Goal: Task Accomplishment & Management: Use online tool/utility

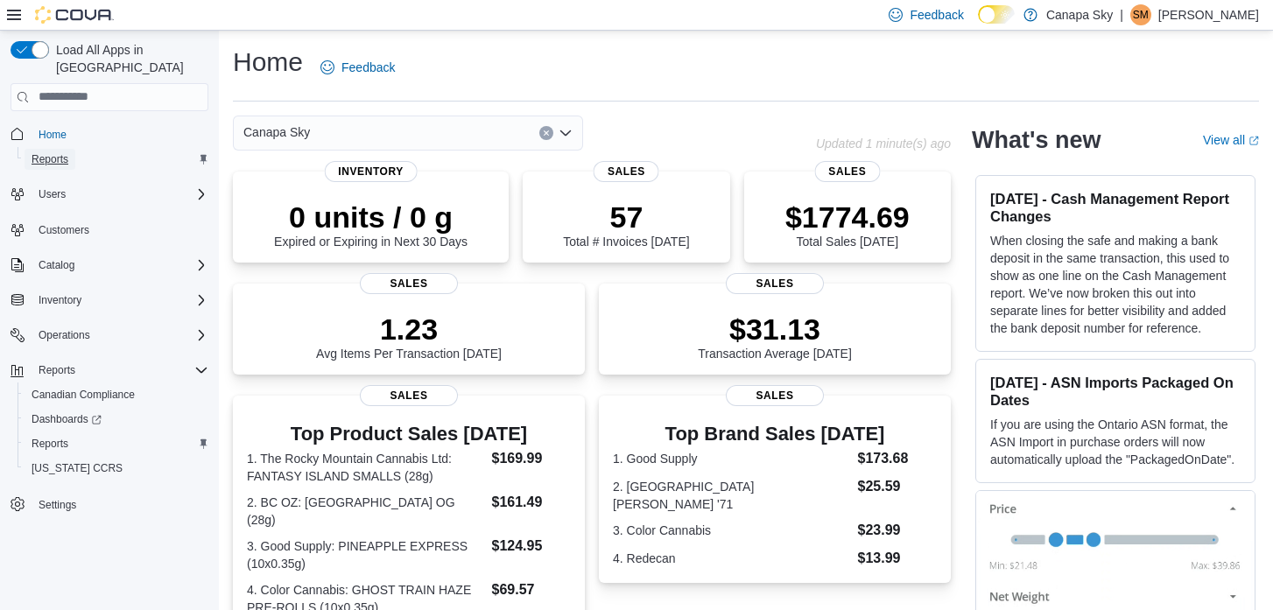
click at [72, 149] on link "Reports" at bounding box center [50, 159] width 51 height 21
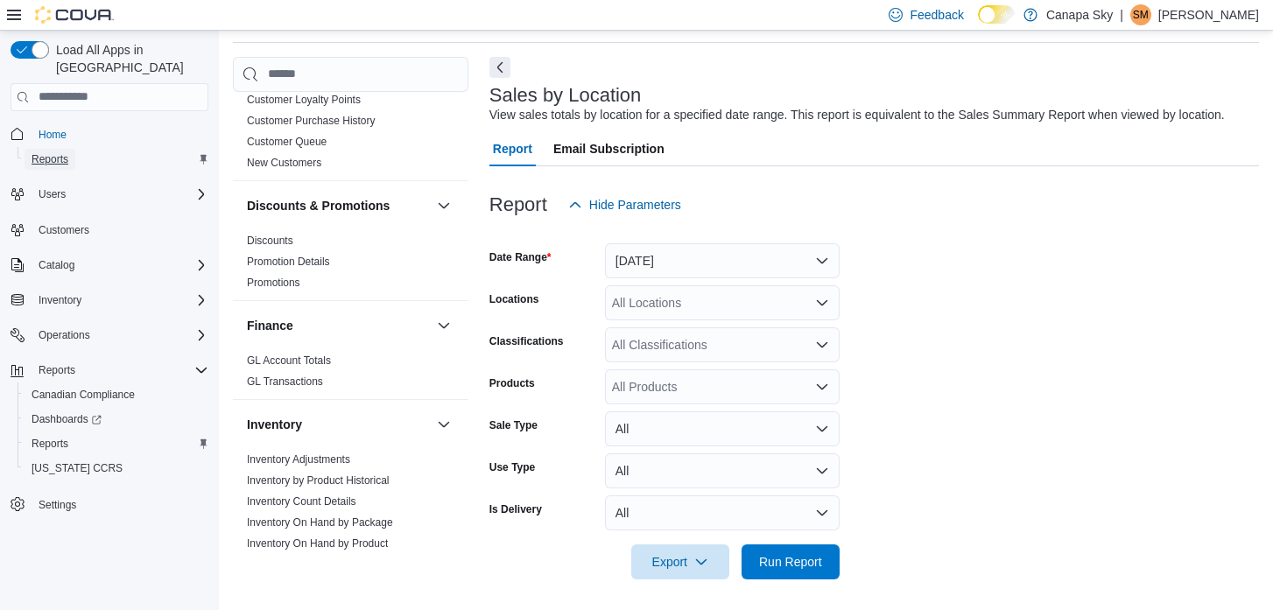
scroll to position [256, 0]
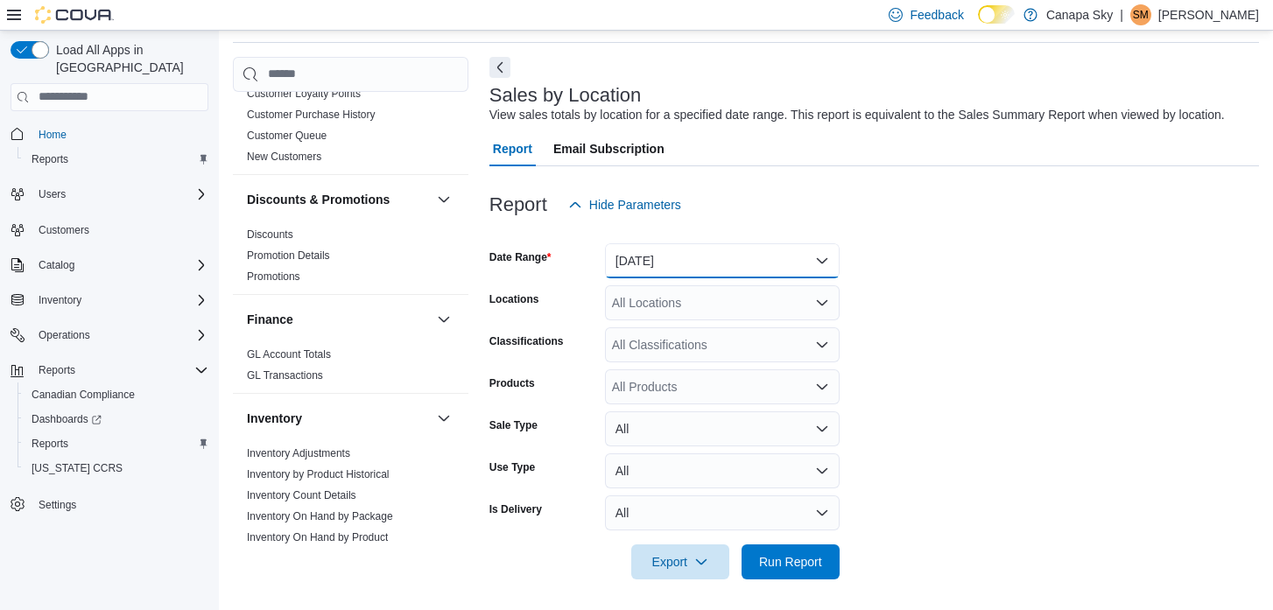
click at [662, 278] on button "Yesterday" at bounding box center [722, 260] width 235 height 35
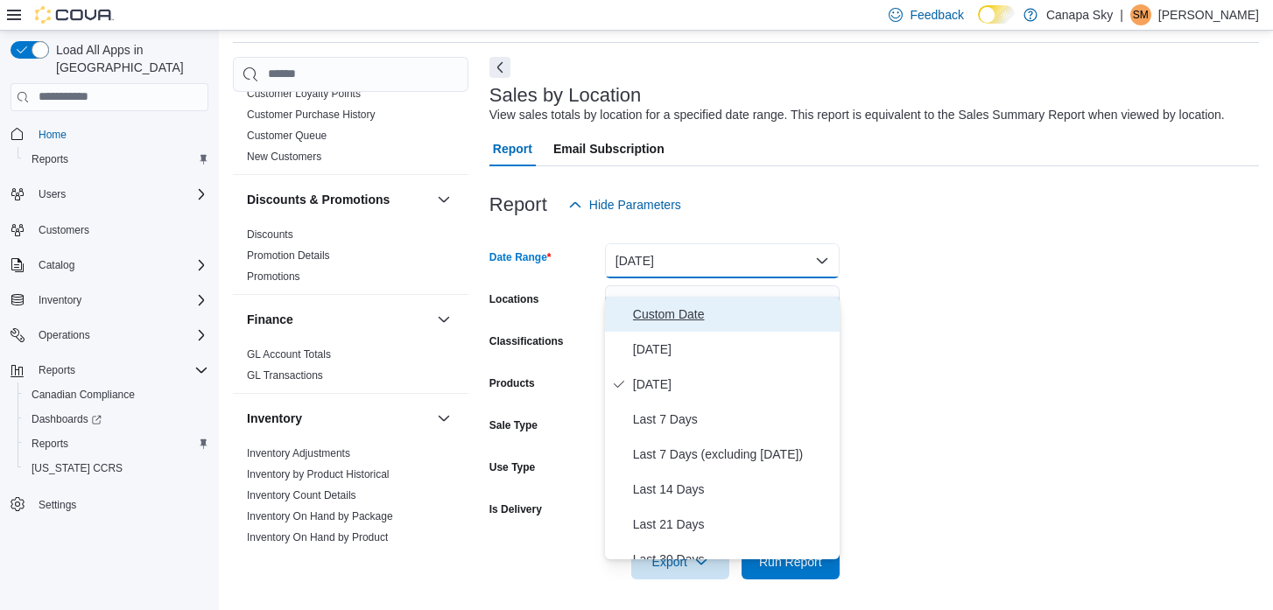
click at [645, 314] on span "Custom Date" at bounding box center [733, 314] width 200 height 21
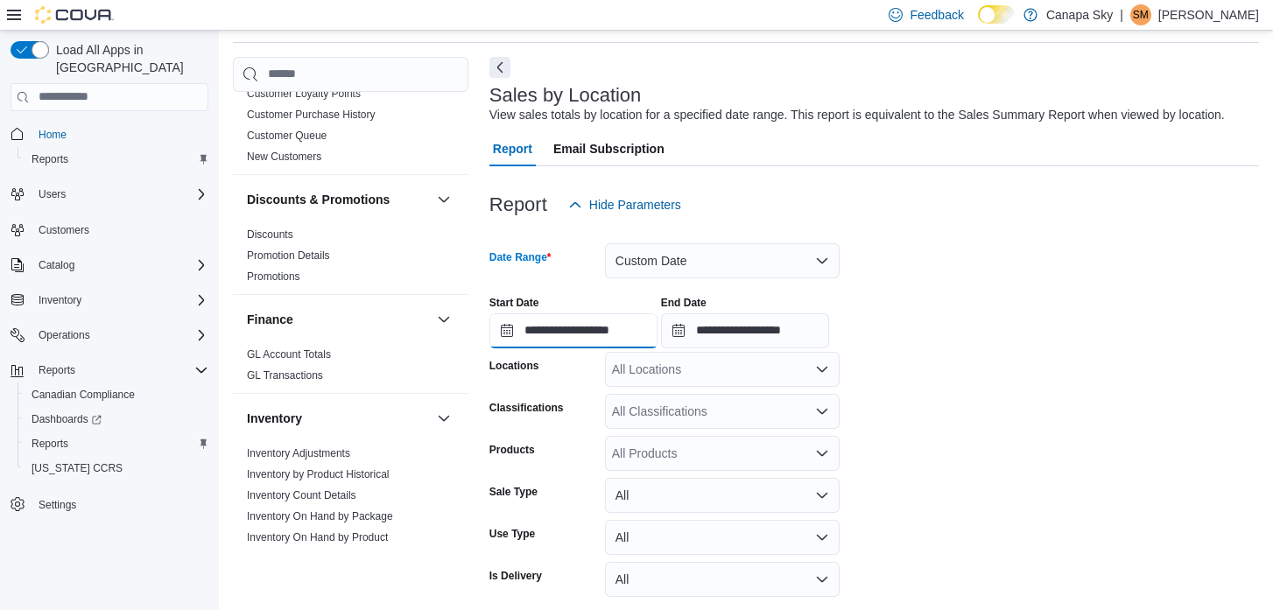
click at [511, 349] on input "**********" at bounding box center [574, 331] width 168 height 35
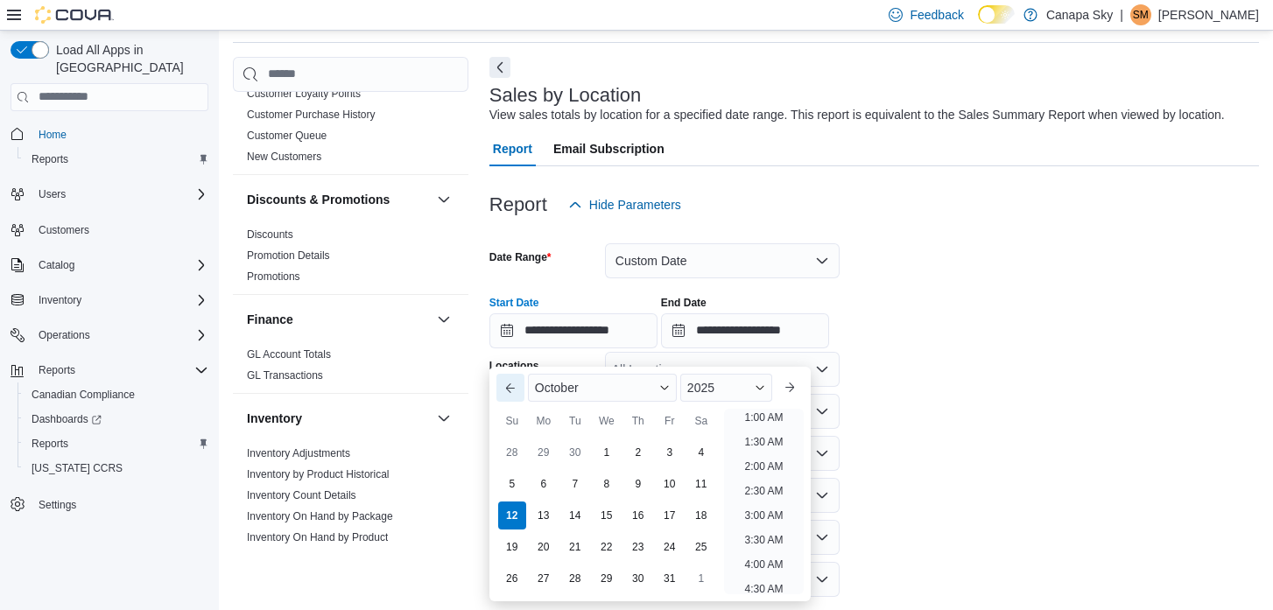
click at [512, 391] on button "Previous Month" at bounding box center [511, 388] width 28 height 28
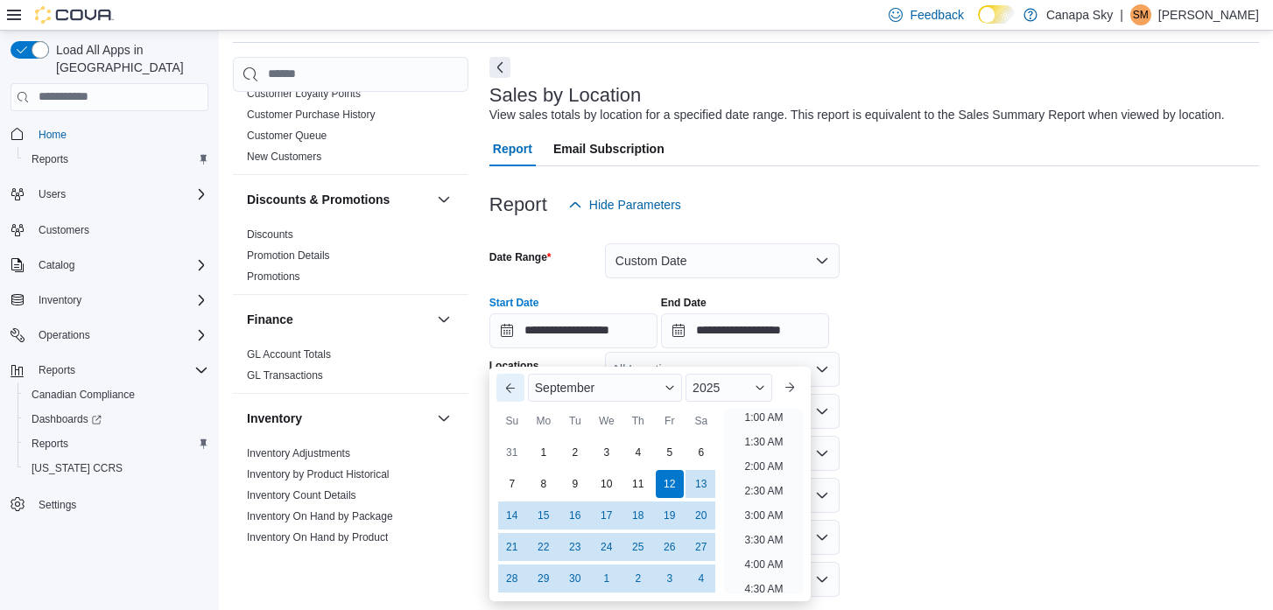
scroll to position [4, 0]
click at [545, 451] on div "1" at bounding box center [543, 452] width 31 height 31
type input "**********"
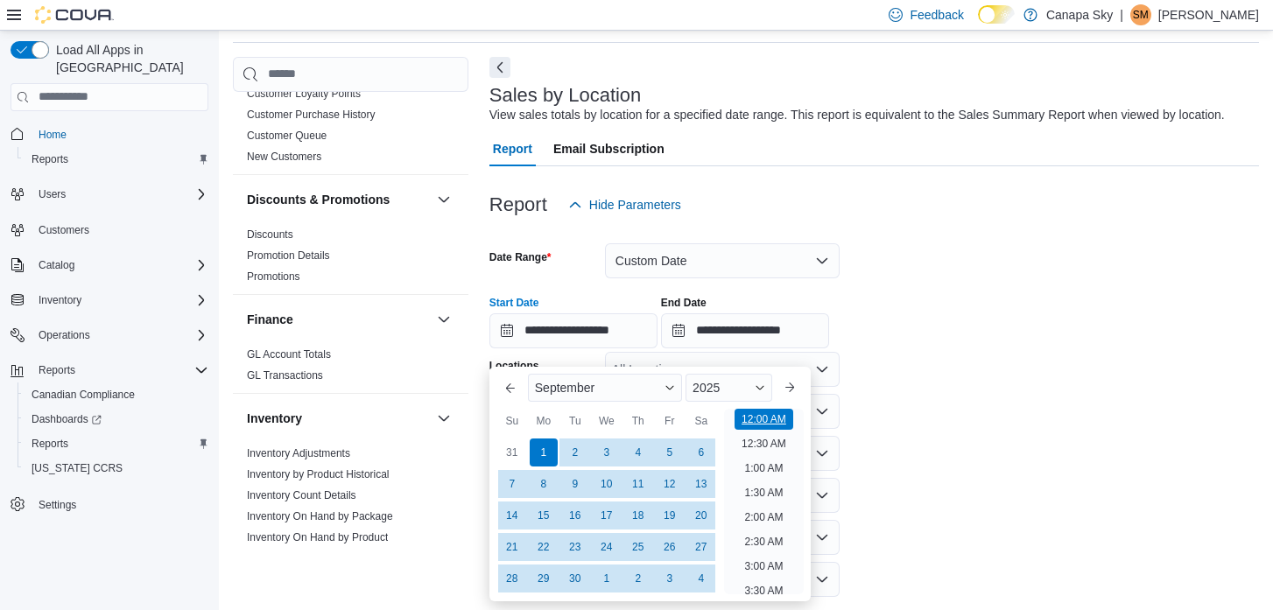
click at [745, 424] on li "12:00 AM" at bounding box center [764, 419] width 59 height 21
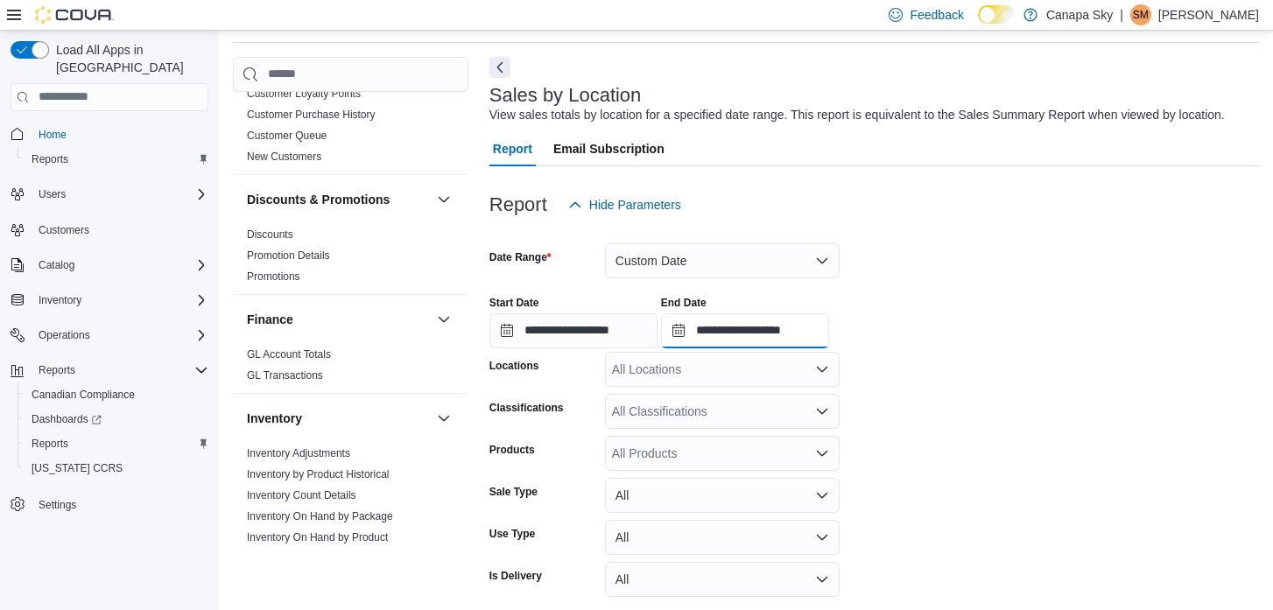
click at [692, 349] on input "**********" at bounding box center [745, 331] width 168 height 35
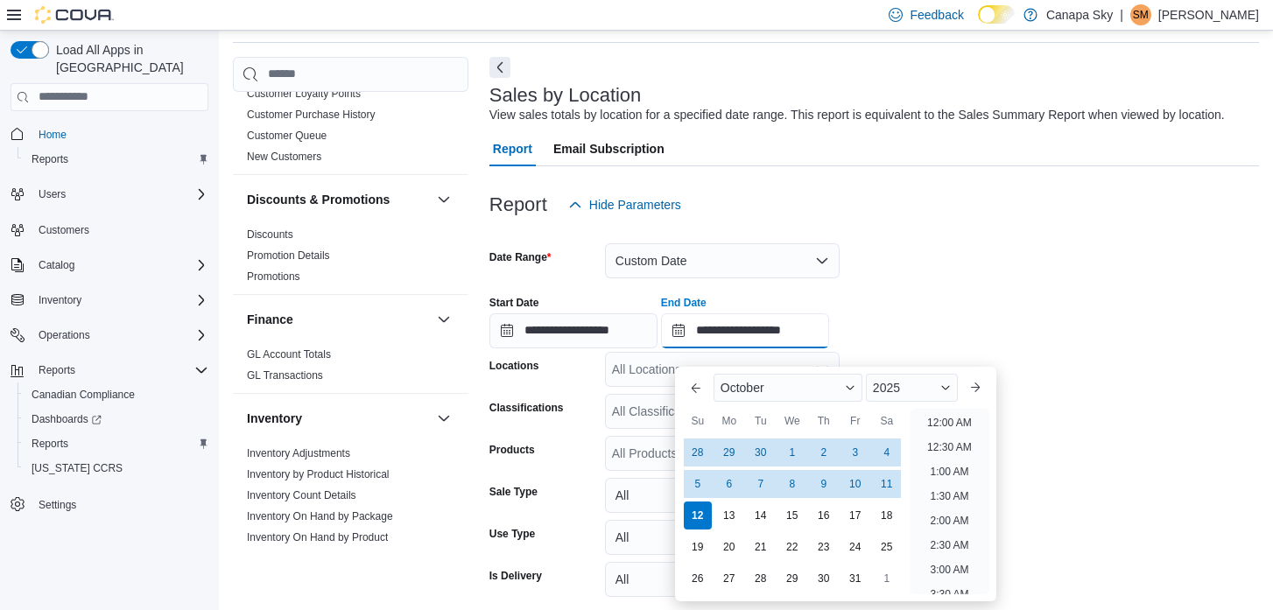
scroll to position [995, 0]
click at [694, 392] on button "Previous Month" at bounding box center [696, 388] width 28 height 28
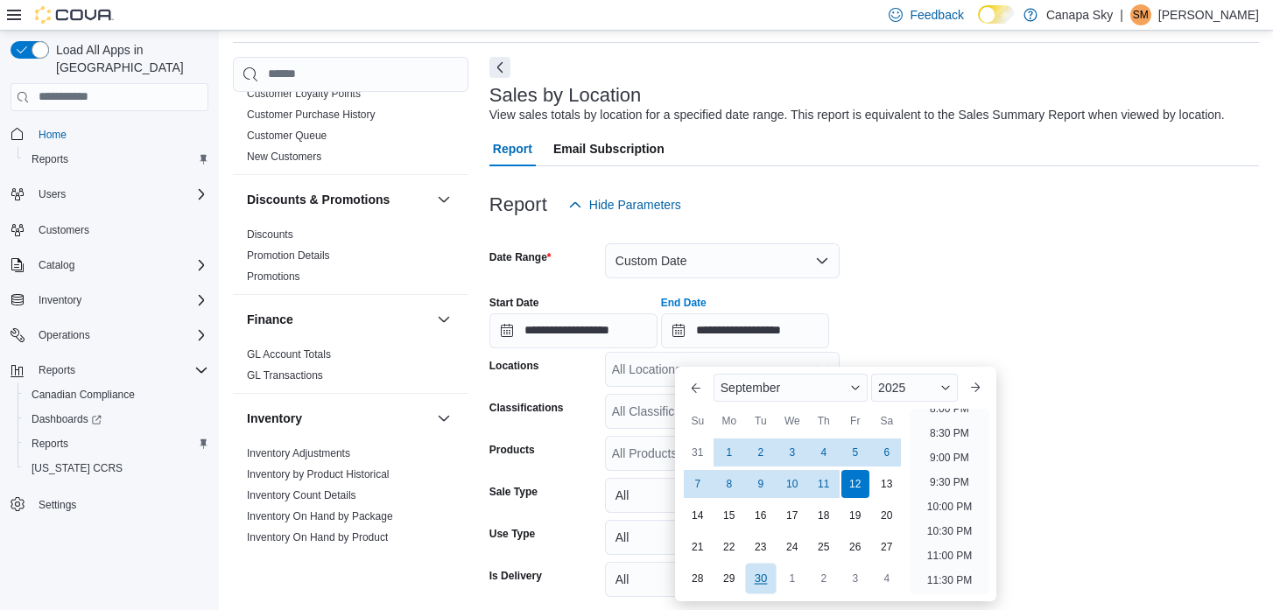
click at [768, 577] on div "30" at bounding box center [760, 578] width 31 height 31
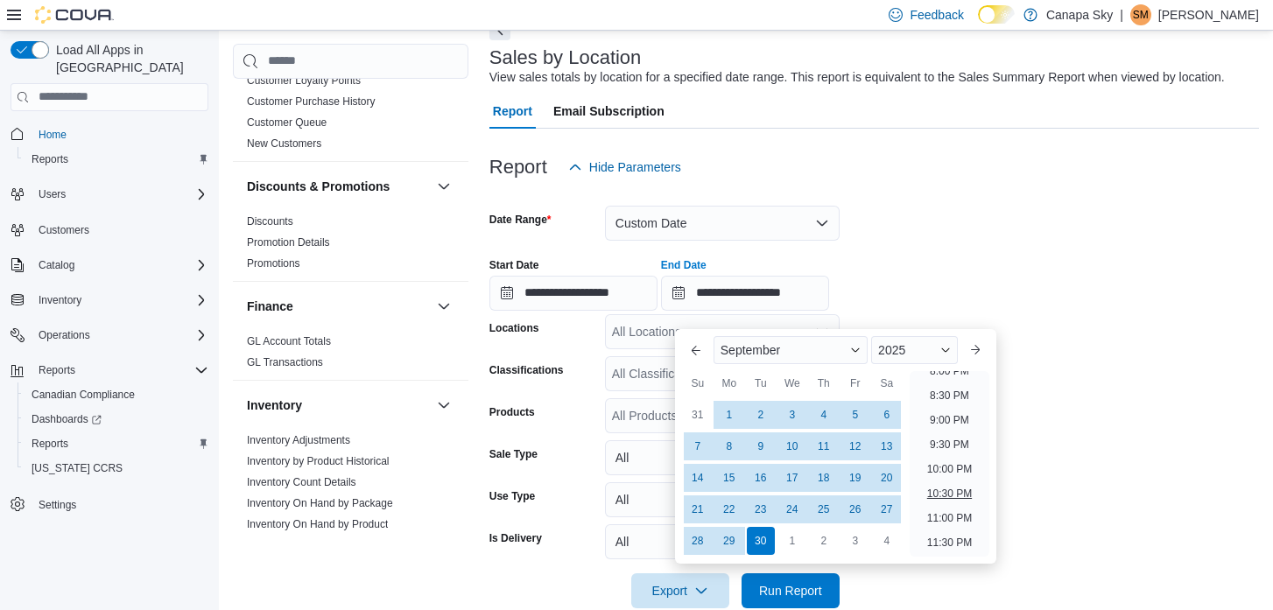
scroll to position [148, 0]
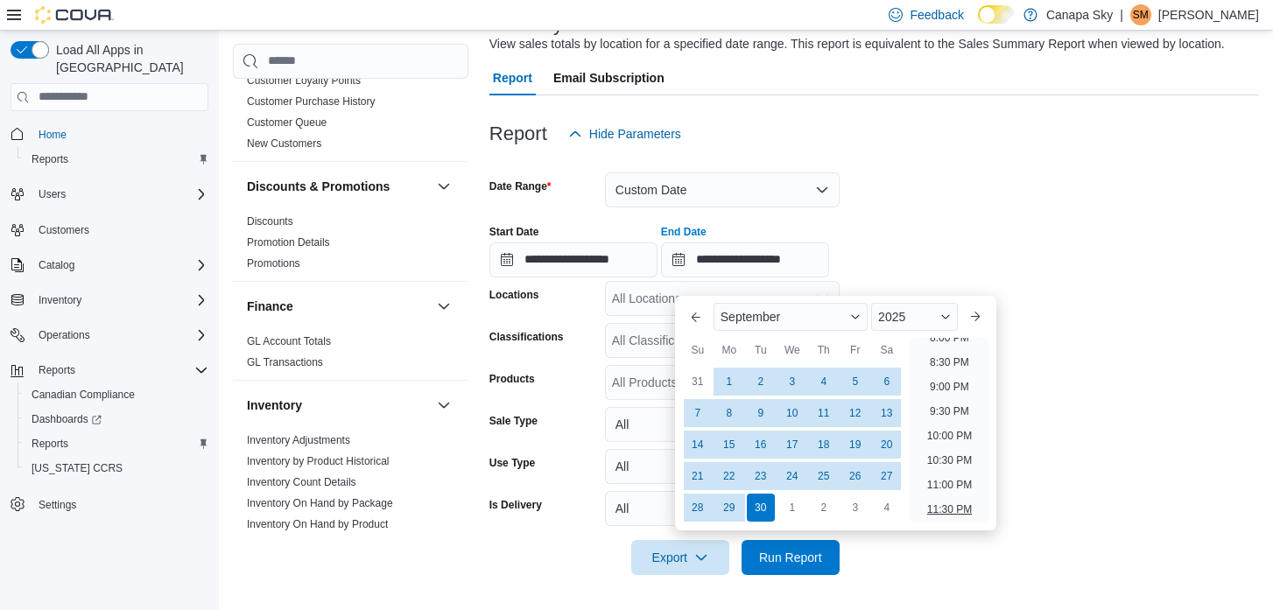
click at [958, 499] on li "11:30 PM" at bounding box center [949, 509] width 59 height 21
type input "**********"
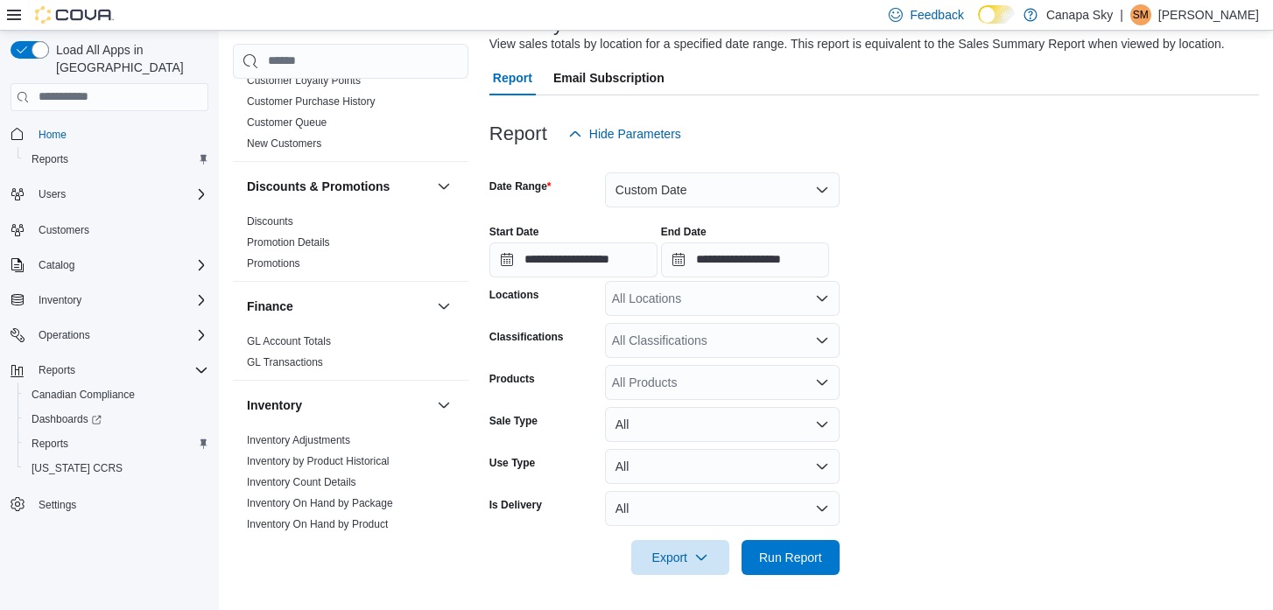
click at [764, 299] on div "All Locations" at bounding box center [722, 298] width 235 height 35
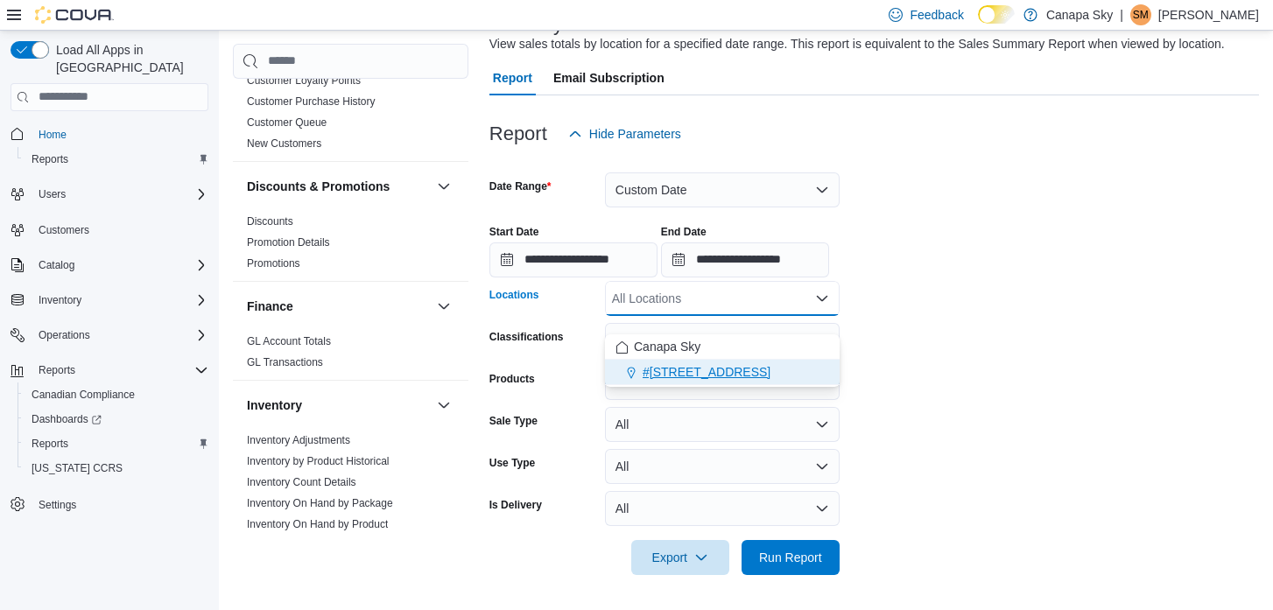
click at [741, 363] on span "#211- 16th Ave East" at bounding box center [707, 372] width 128 height 18
click at [920, 395] on form "**********" at bounding box center [875, 363] width 770 height 424
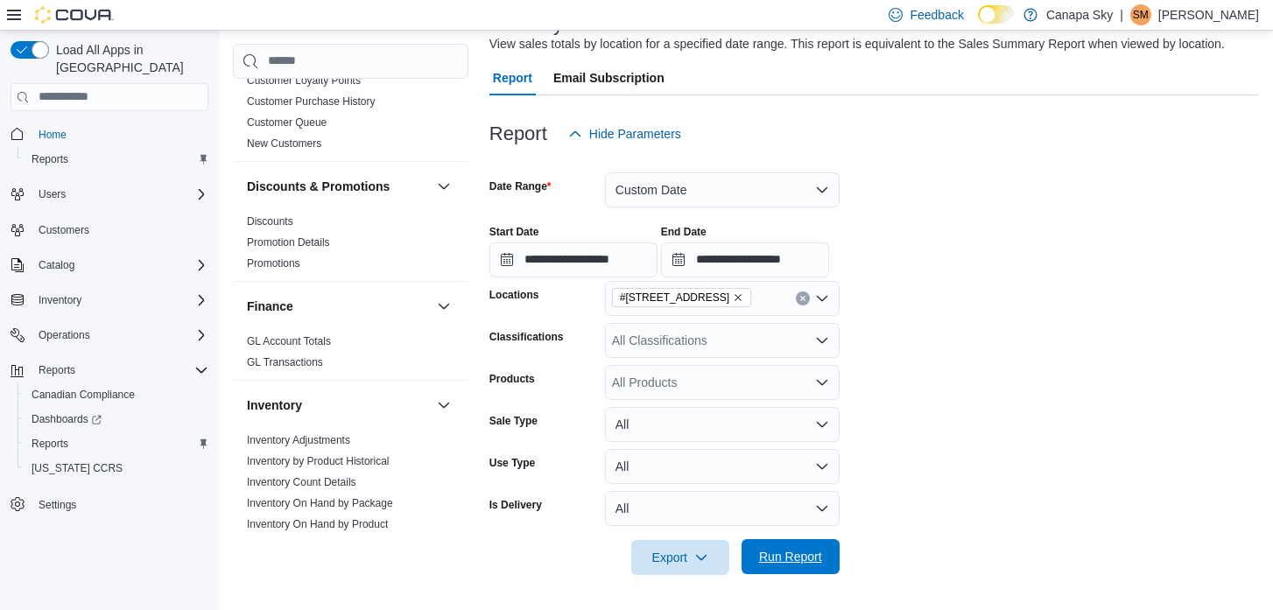
click at [821, 553] on span "Run Report" at bounding box center [790, 557] width 63 height 18
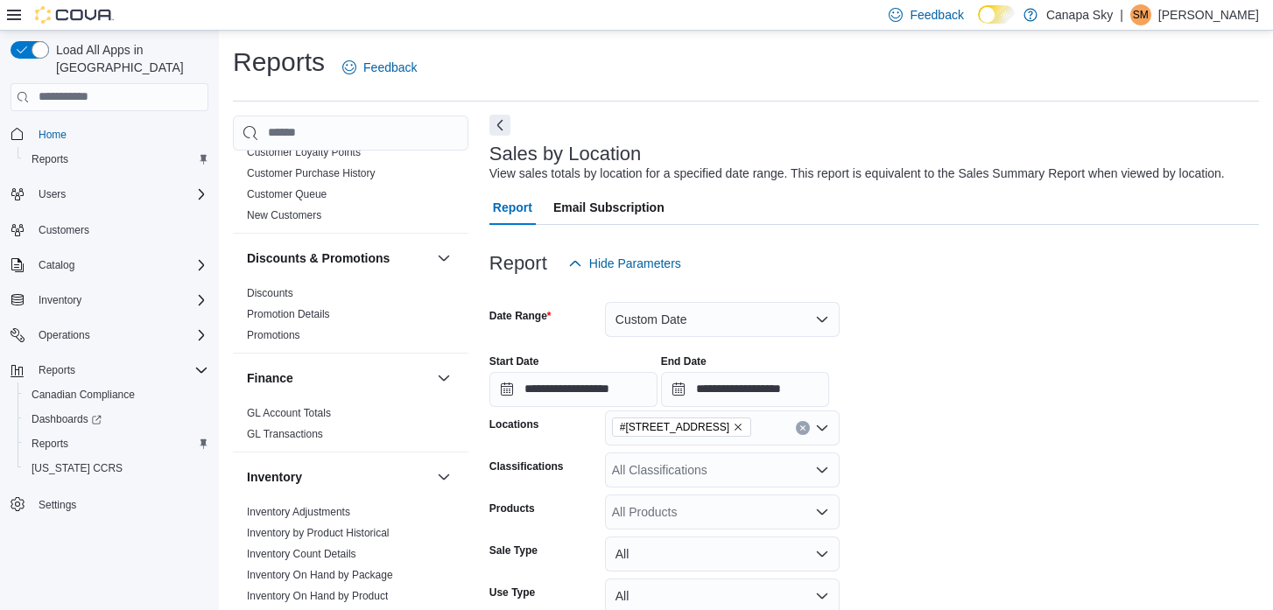
click at [501, 126] on button "Next" at bounding box center [500, 125] width 21 height 21
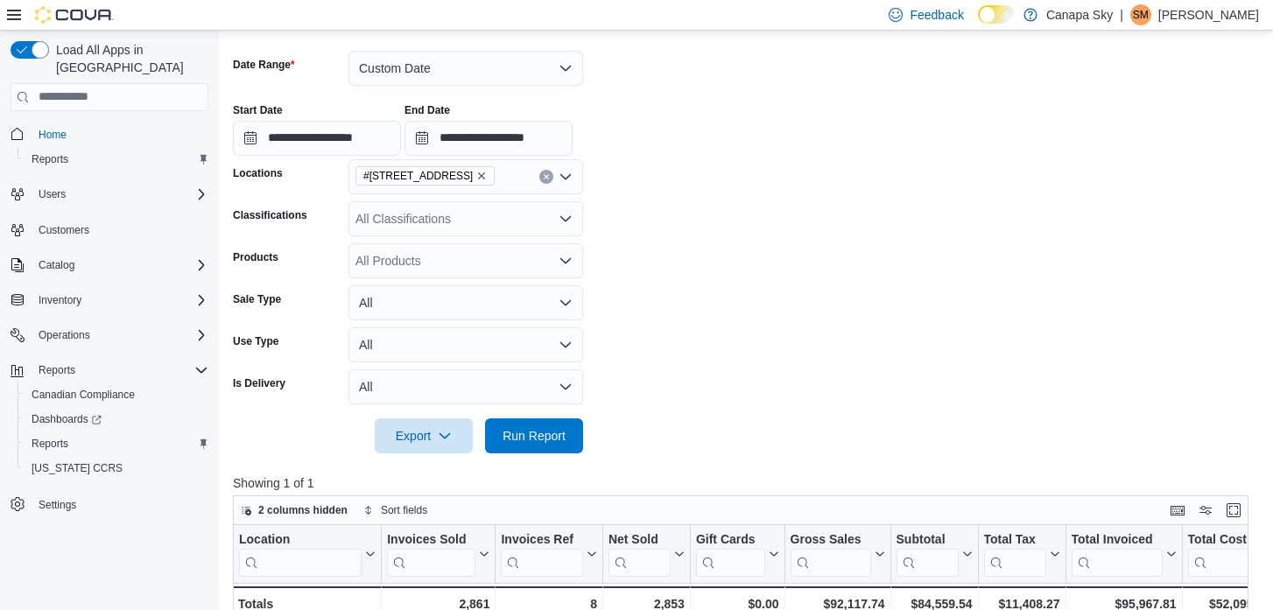
scroll to position [258, 0]
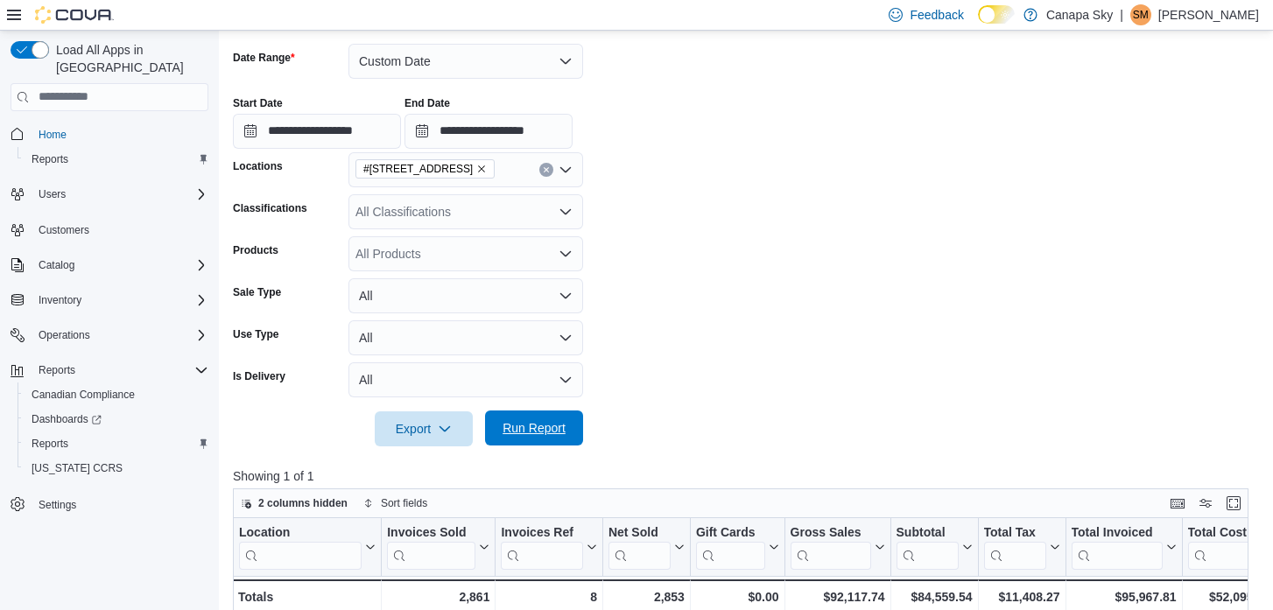
click at [519, 438] on span "Run Report" at bounding box center [534, 428] width 77 height 35
click at [437, 428] on span "Export" at bounding box center [423, 428] width 77 height 35
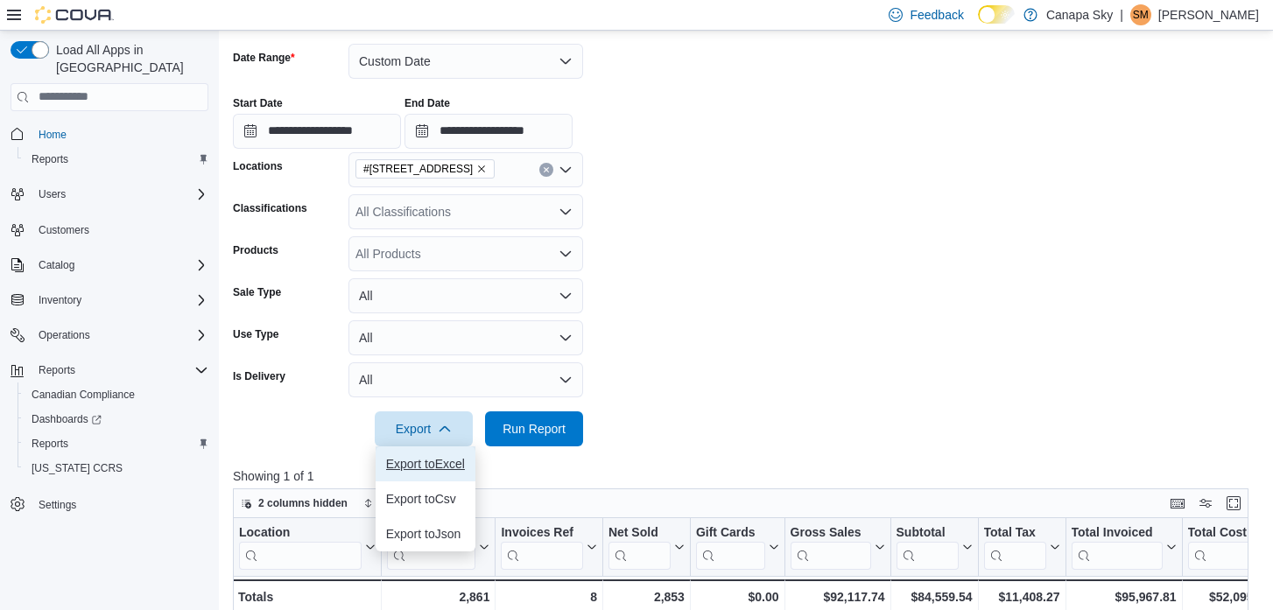
click at [438, 467] on span "Export to Excel" at bounding box center [425, 464] width 79 height 14
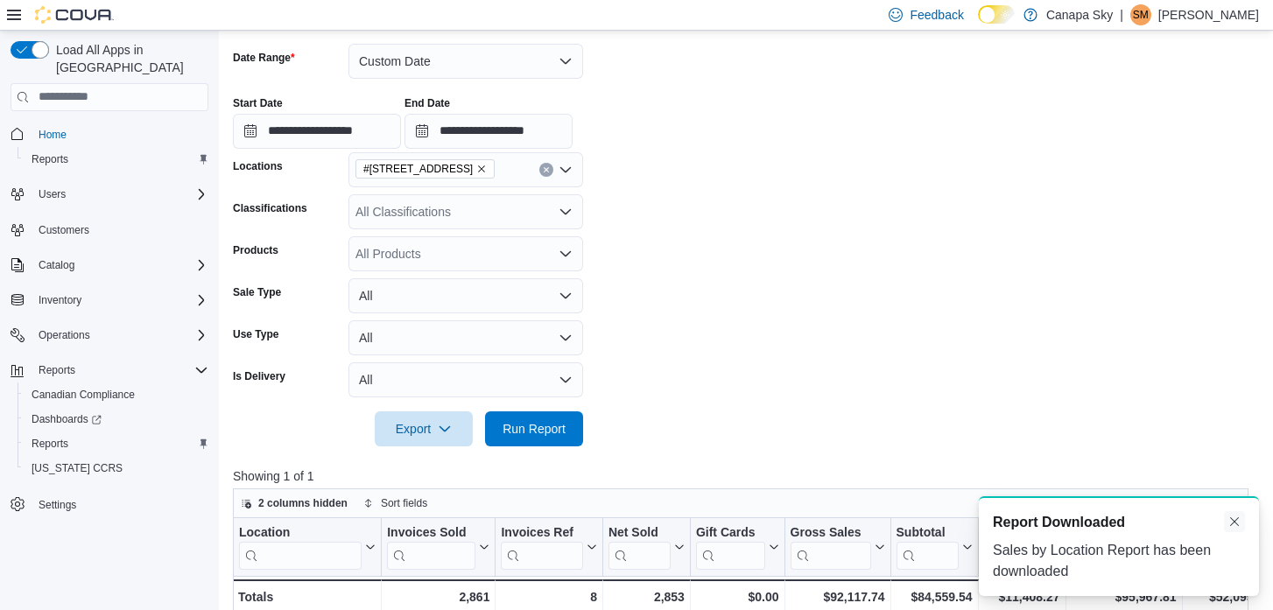
click at [1237, 516] on button "Dismiss toast" at bounding box center [1234, 521] width 21 height 21
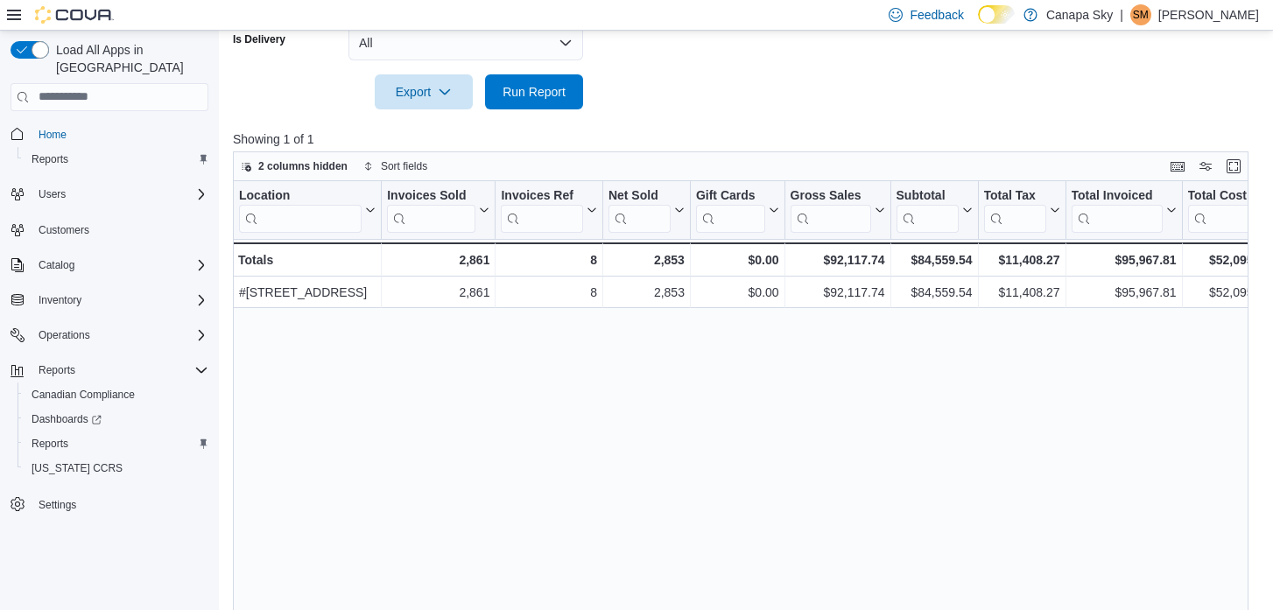
scroll to position [0, 14]
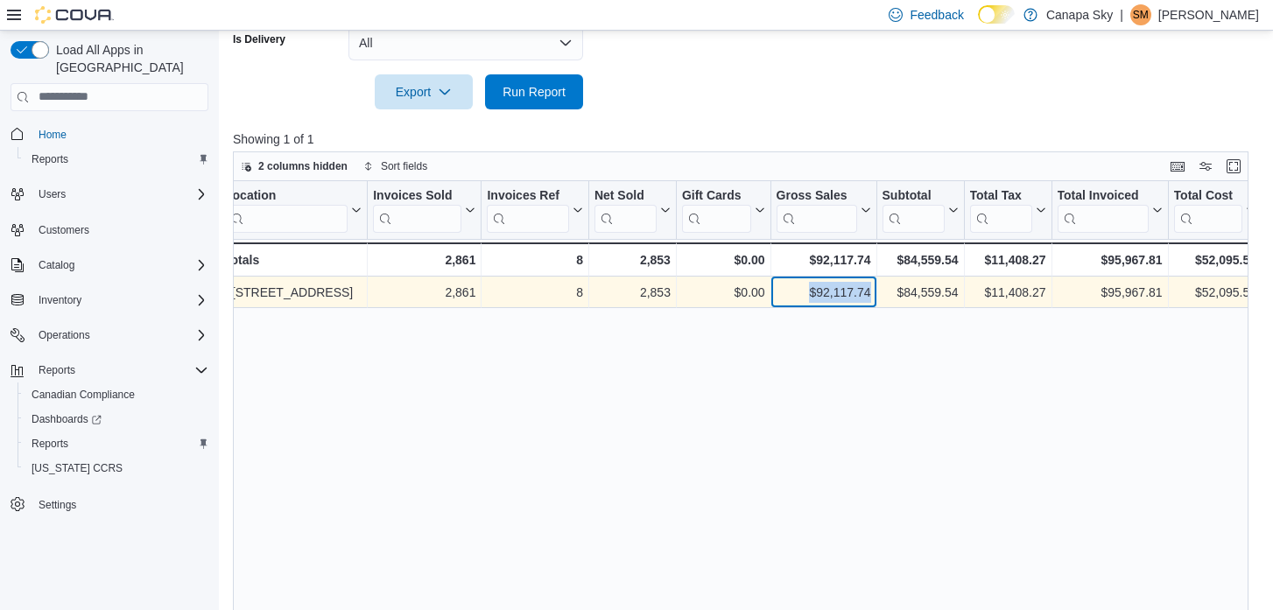
drag, startPoint x: 804, startPoint y: 295, endPoint x: 870, endPoint y: 292, distance: 65.7
click at [870, 292] on div "$92,117.74" at bounding box center [824, 292] width 95 height 21
copy div "$92,117.74"
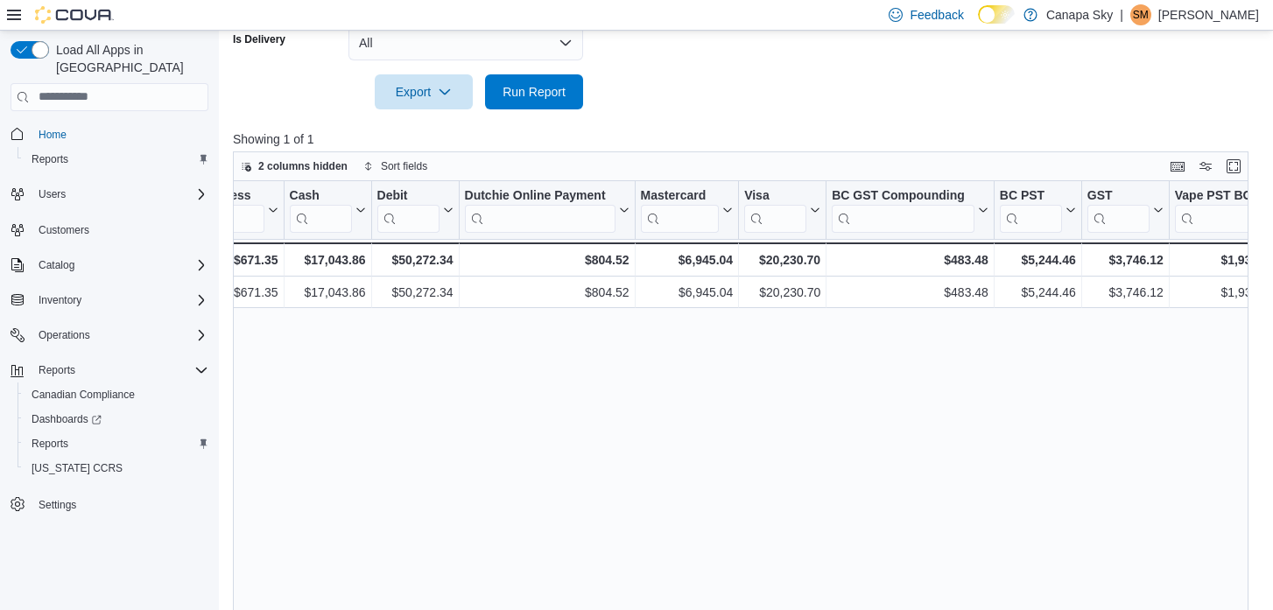
scroll to position [0, 2366]
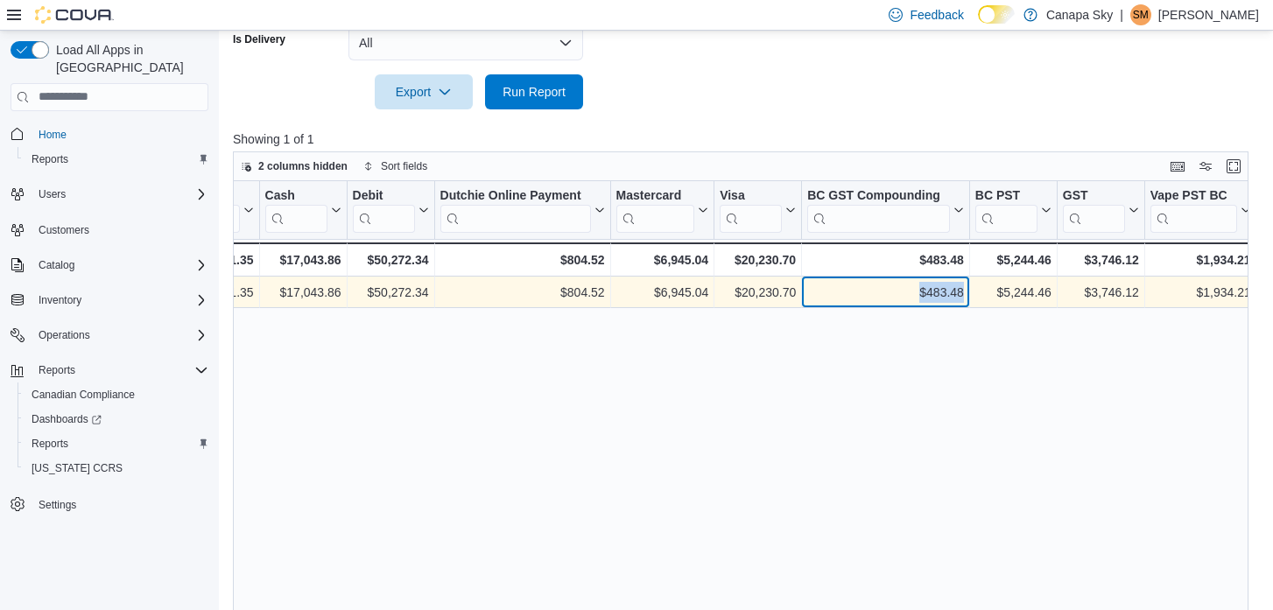
drag, startPoint x: 913, startPoint y: 291, endPoint x: 969, endPoint y: 292, distance: 56.1
click at [969, 292] on div "$483.48 - BC GST Compounding, column 26, row 1" at bounding box center [886, 293] width 168 height 32
copy div "$483.48"
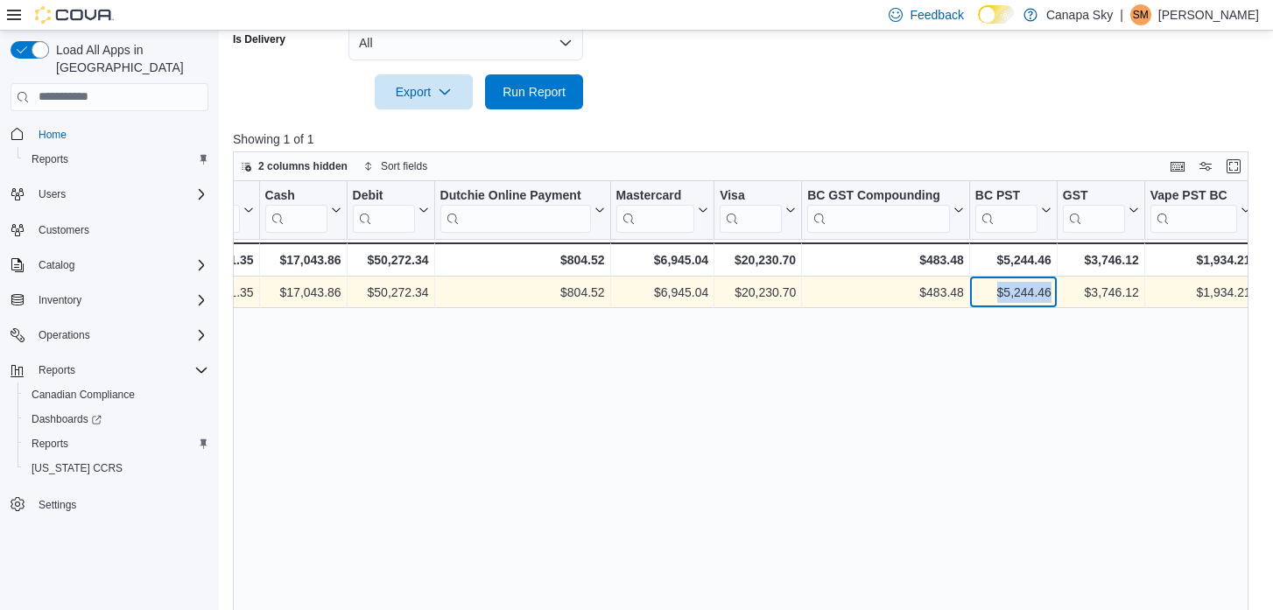
drag, startPoint x: 993, startPoint y: 292, endPoint x: 1056, endPoint y: 290, distance: 63.1
click at [1057, 291] on div "$5,244.46 - BC PST , column 27, row 1" at bounding box center [1014, 293] width 88 height 32
copy div "$5,244.46"
drag, startPoint x: 1076, startPoint y: 292, endPoint x: 1141, endPoint y: 292, distance: 64.8
click at [1141, 292] on div "$3,746.12 - GST, column 28, row 1" at bounding box center [1102, 293] width 88 height 32
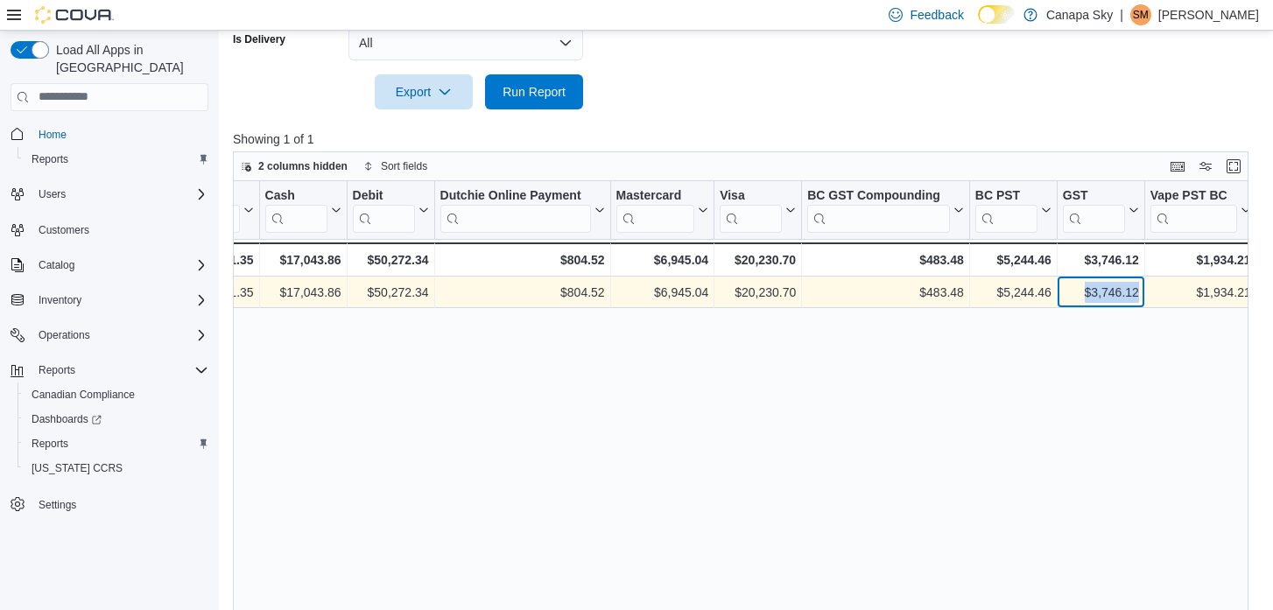
copy div "$3,746.12"
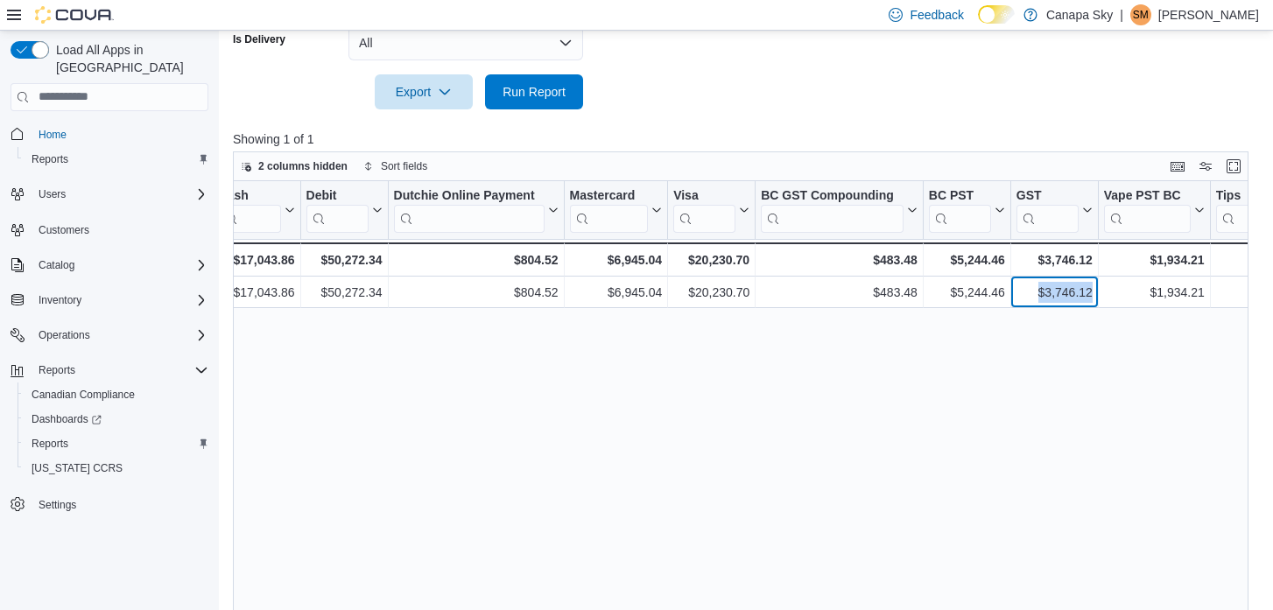
scroll to position [0, 2462]
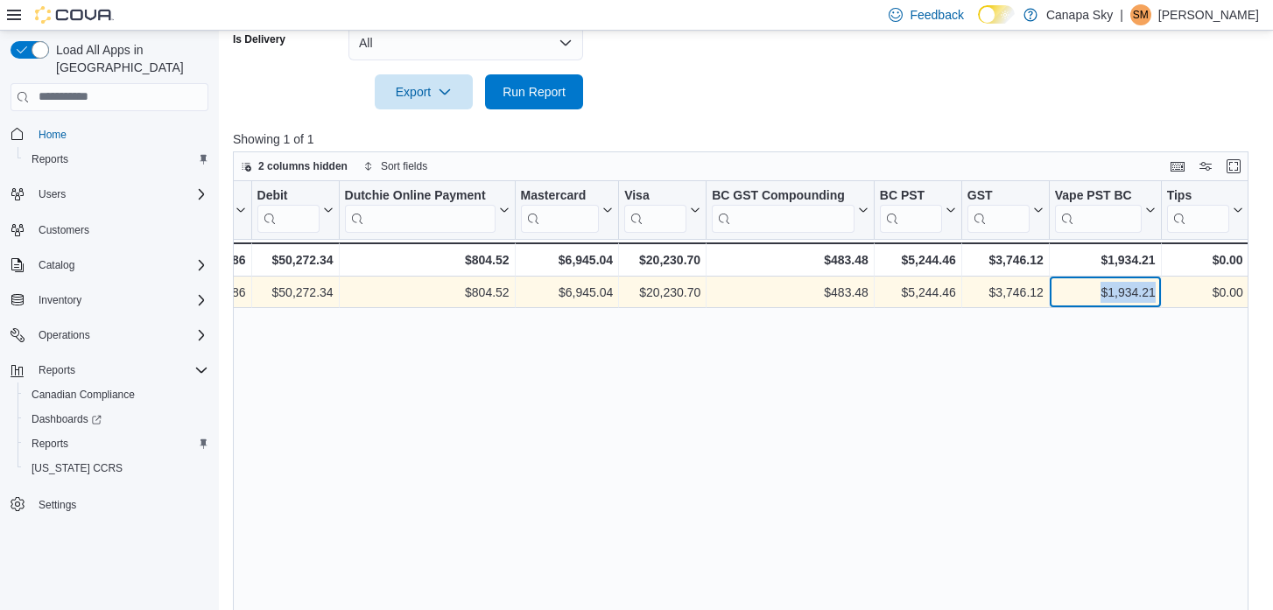
drag, startPoint x: 1094, startPoint y: 291, endPoint x: 1153, endPoint y: 285, distance: 59.9
click at [1155, 286] on div "$1,934.21" at bounding box center [1105, 292] width 101 height 21
copy div "$1,934.21"
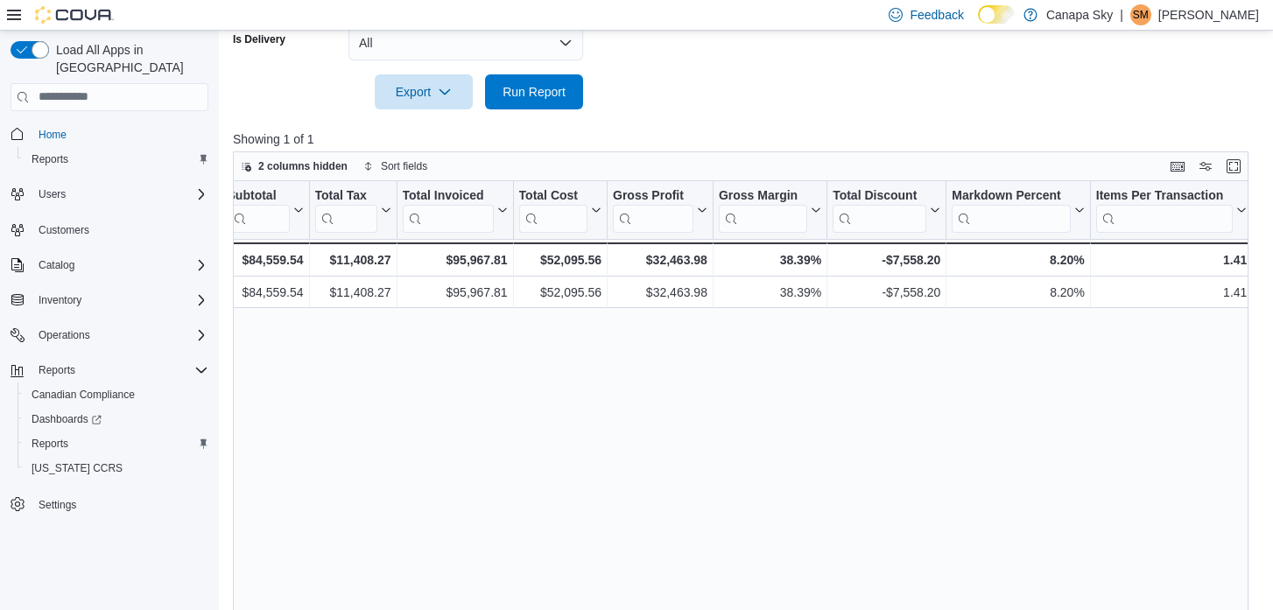
scroll to position [0, 763]
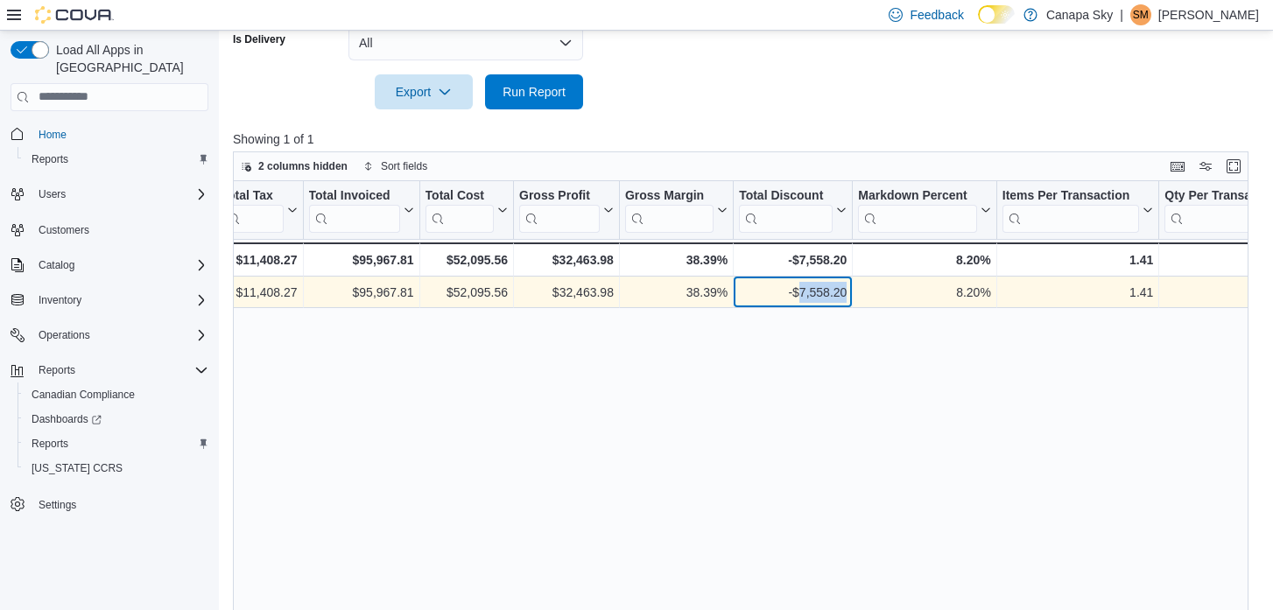
drag, startPoint x: 797, startPoint y: 292, endPoint x: 844, endPoint y: 292, distance: 47.3
click at [845, 292] on div "-$7,558.20" at bounding box center [793, 292] width 108 height 21
copy div "7,558.20"
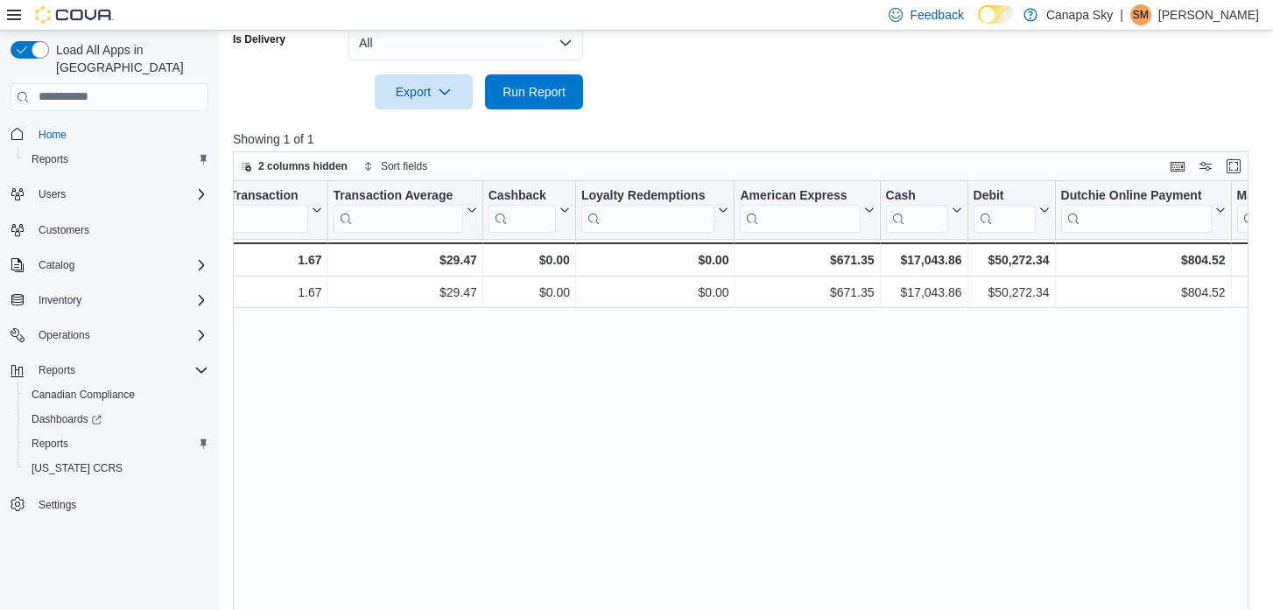
scroll to position [0, 2042]
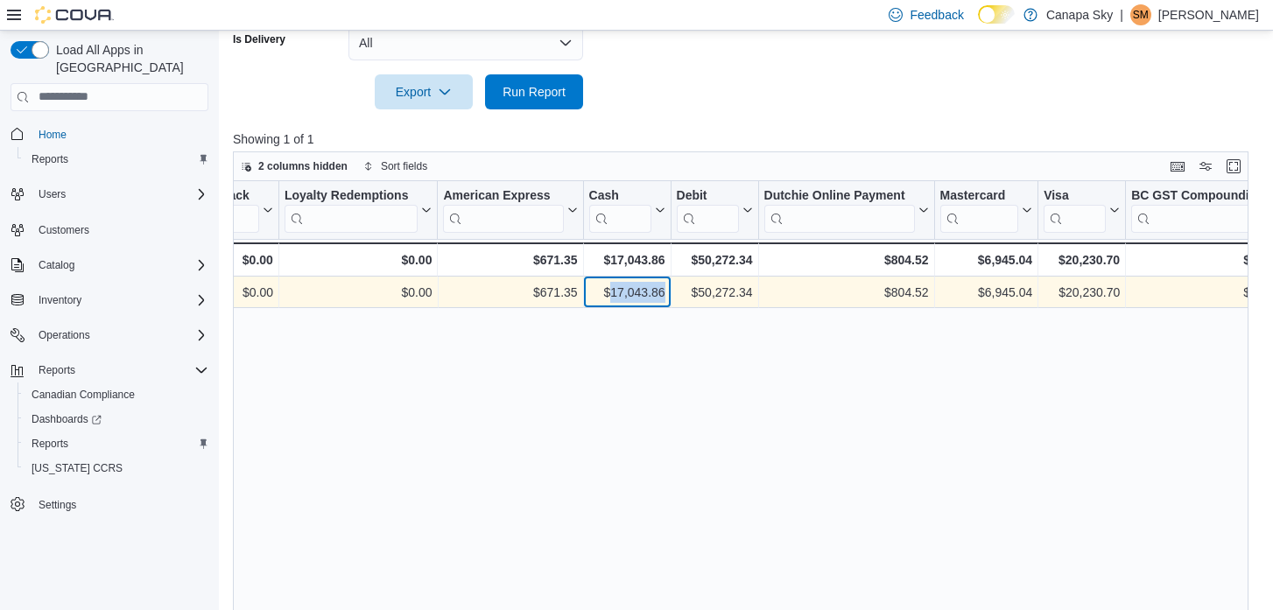
drag, startPoint x: 608, startPoint y: 291, endPoint x: 666, endPoint y: 292, distance: 58.7
click at [666, 292] on div "$17,043.86 - Cash, column 21, row 1" at bounding box center [628, 293] width 88 height 32
copy div "17,043.86"
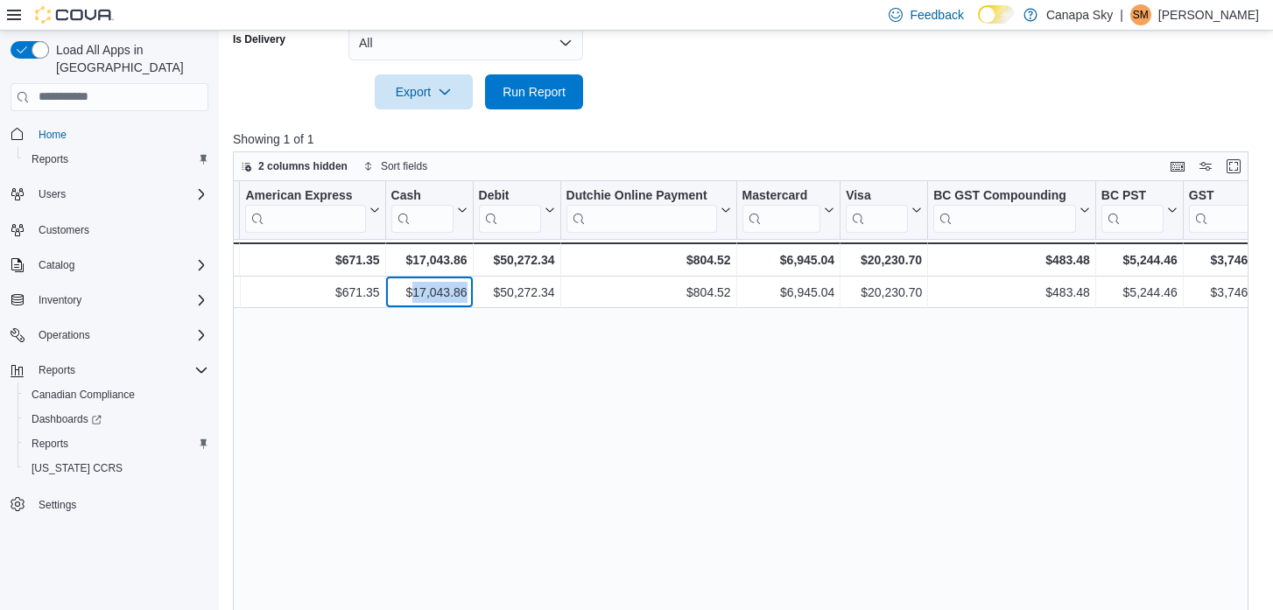
scroll to position [0, 2257]
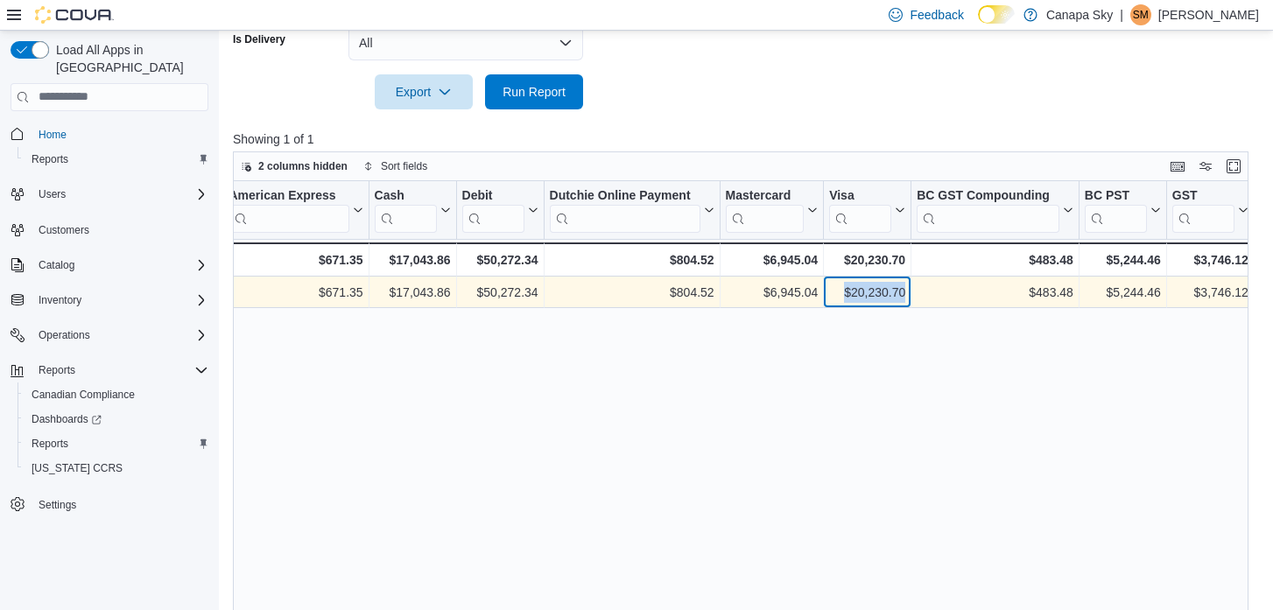
drag, startPoint x: 837, startPoint y: 294, endPoint x: 917, endPoint y: 293, distance: 79.7
copy div "$20,230.70 - Visa , column 25, row 1"
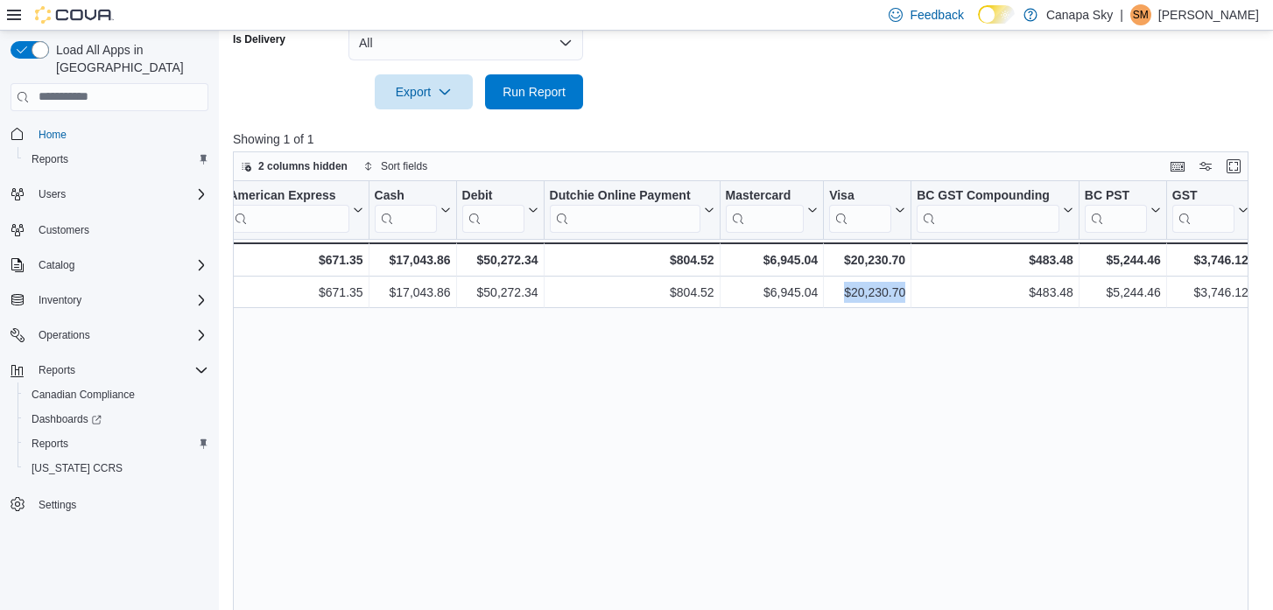
click at [834, 340] on div "Location Click to view column header actions Invoices Sold Click to view column…" at bounding box center [741, 410] width 1016 height 459
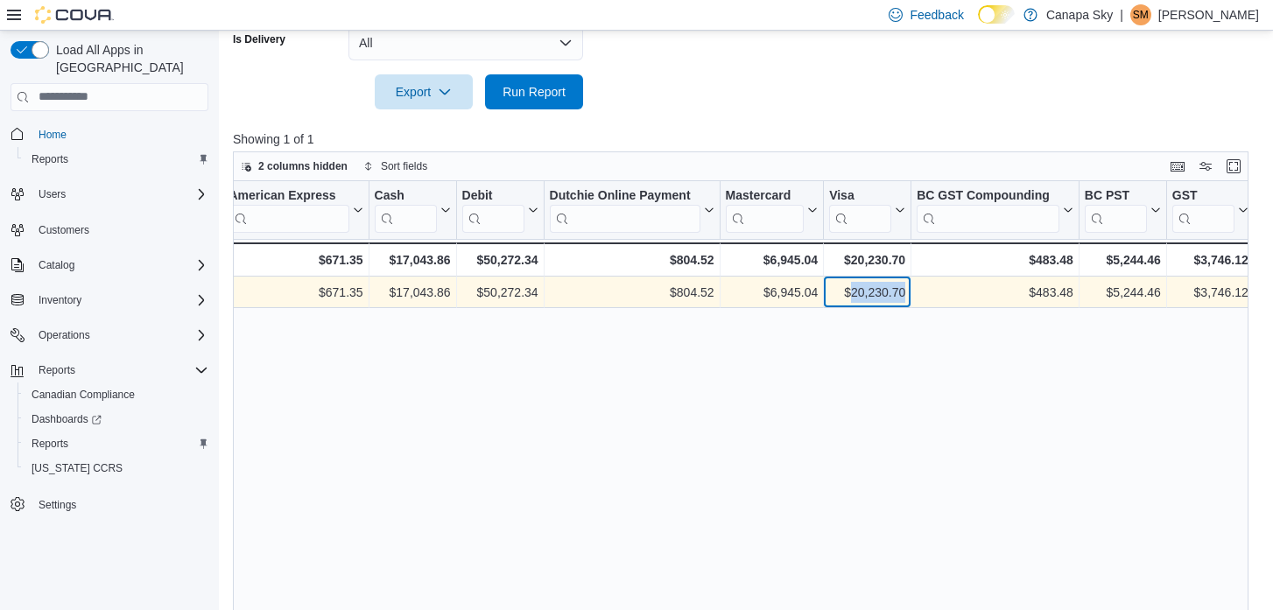
drag, startPoint x: 849, startPoint y: 289, endPoint x: 908, endPoint y: 293, distance: 59.7
click at [908, 293] on div "$20,230.70 - Visa , column 25, row 1" at bounding box center [868, 293] width 88 height 32
copy div "20,230.70"
drag, startPoint x: 768, startPoint y: 293, endPoint x: 819, endPoint y: 293, distance: 50.8
click at [819, 293] on div "$6,945.04 - Mastercard , column 24, row 1" at bounding box center [773, 293] width 104 height 32
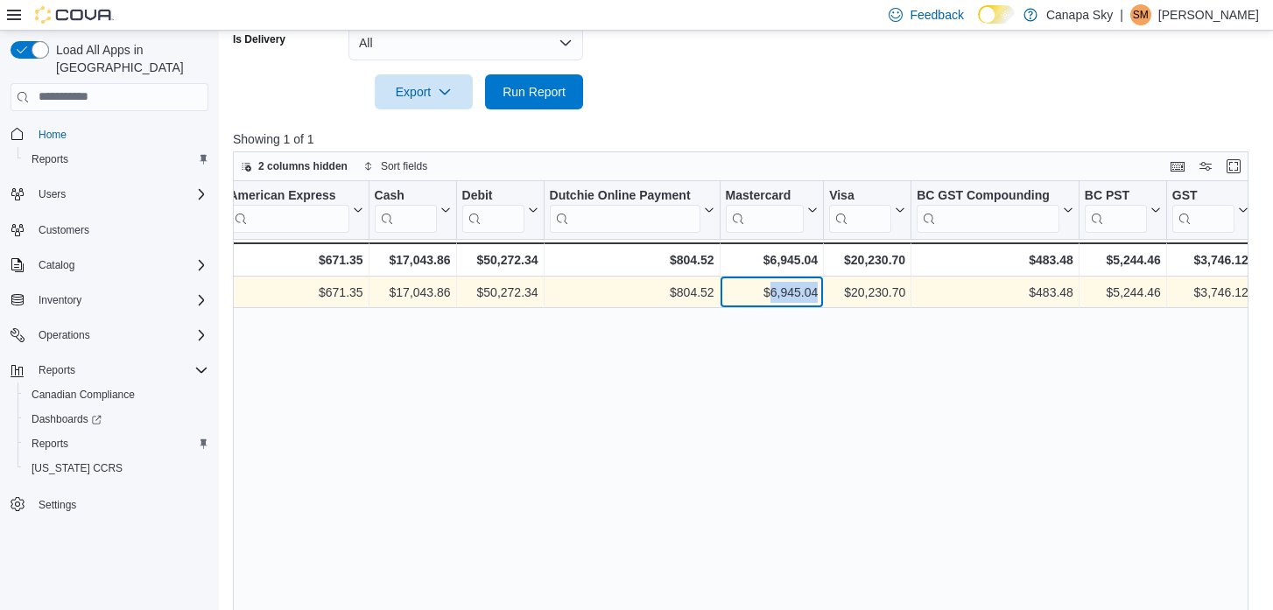
copy div "6,945.04"
drag, startPoint x: 480, startPoint y: 290, endPoint x: 541, endPoint y: 292, distance: 61.3
click at [541, 292] on div "$50,272.34 - Debit , column 22, row 1" at bounding box center [501, 293] width 88 height 32
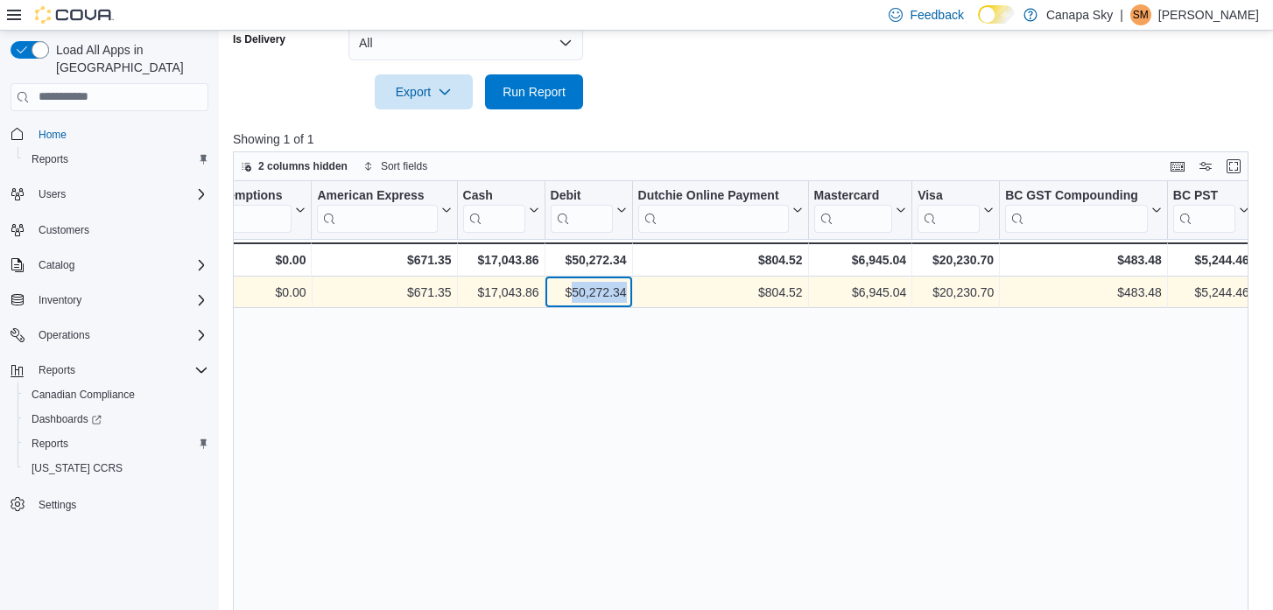
scroll to position [0, 2153]
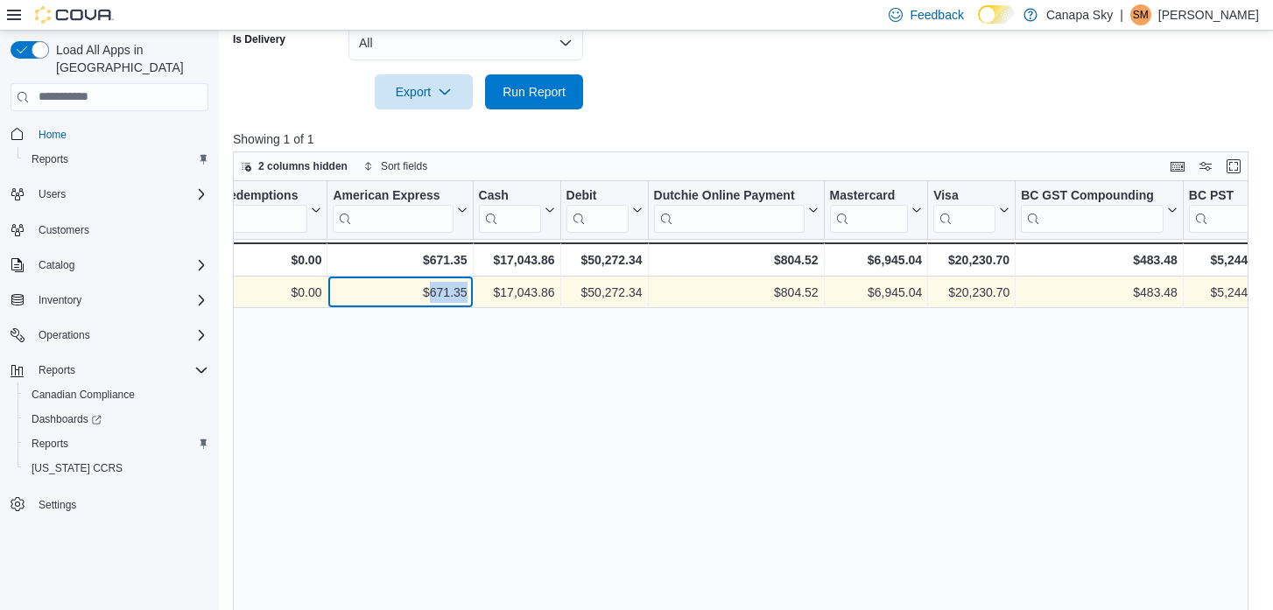
drag, startPoint x: 427, startPoint y: 294, endPoint x: 470, endPoint y: 294, distance: 42.9
click at [470, 294] on div "$671.35 - American Express , column 20, row 1" at bounding box center [400, 293] width 145 height 32
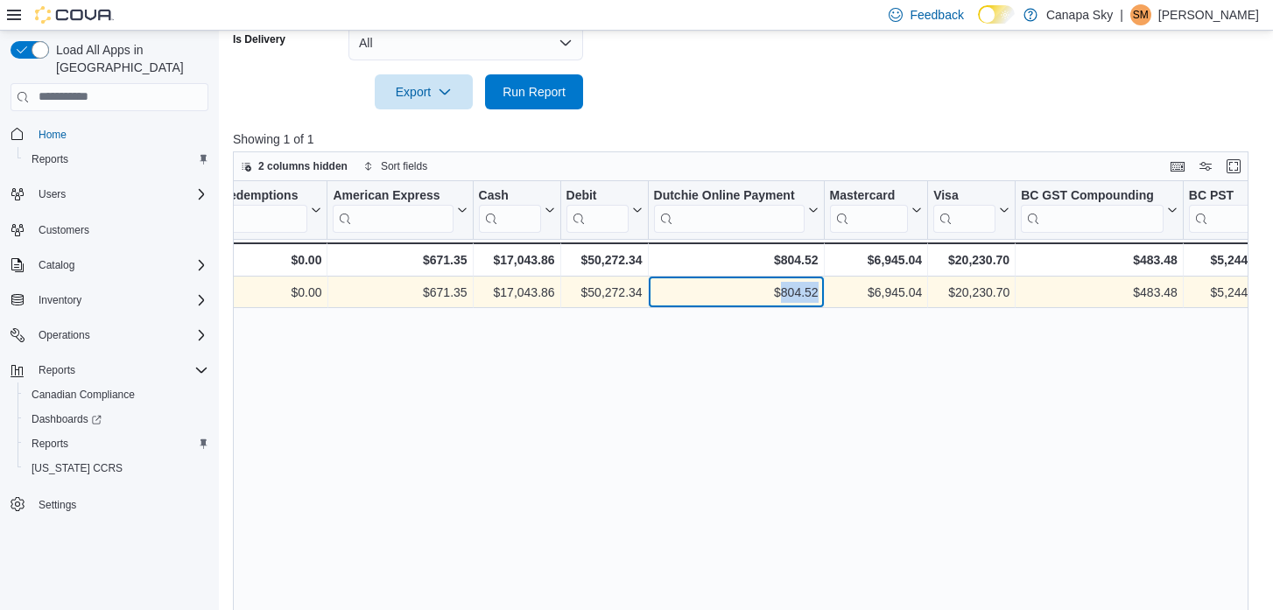
drag, startPoint x: 779, startPoint y: 293, endPoint x: 817, endPoint y: 290, distance: 38.7
click at [817, 291] on div "$804.52" at bounding box center [736, 292] width 165 height 21
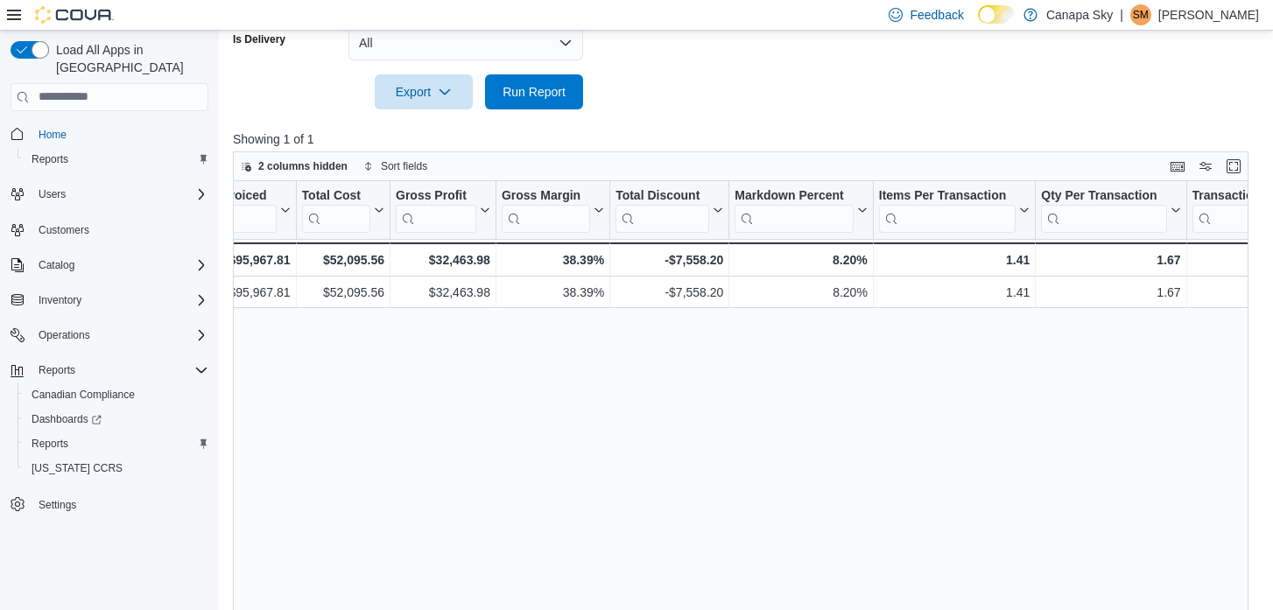
scroll to position [0, 787]
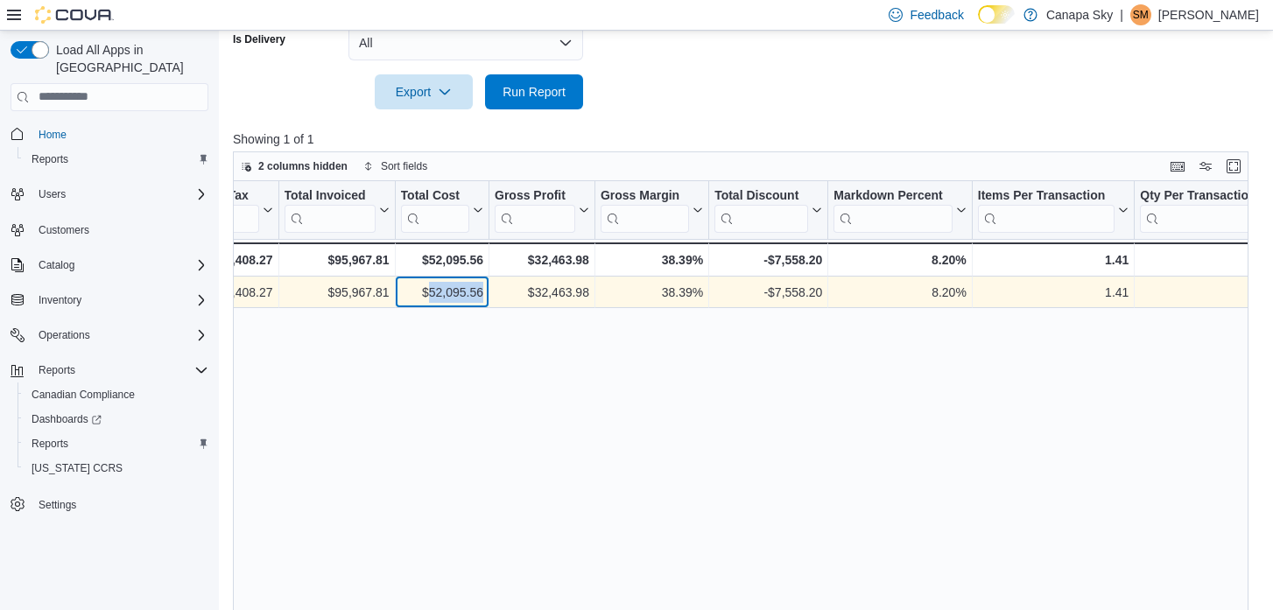
drag, startPoint x: 425, startPoint y: 290, endPoint x: 484, endPoint y: 291, distance: 59.6
click at [484, 291] on div "$52,095.56 - Total Cost, column 10, row 1" at bounding box center [443, 293] width 94 height 32
